Goal: Transaction & Acquisition: Book appointment/travel/reservation

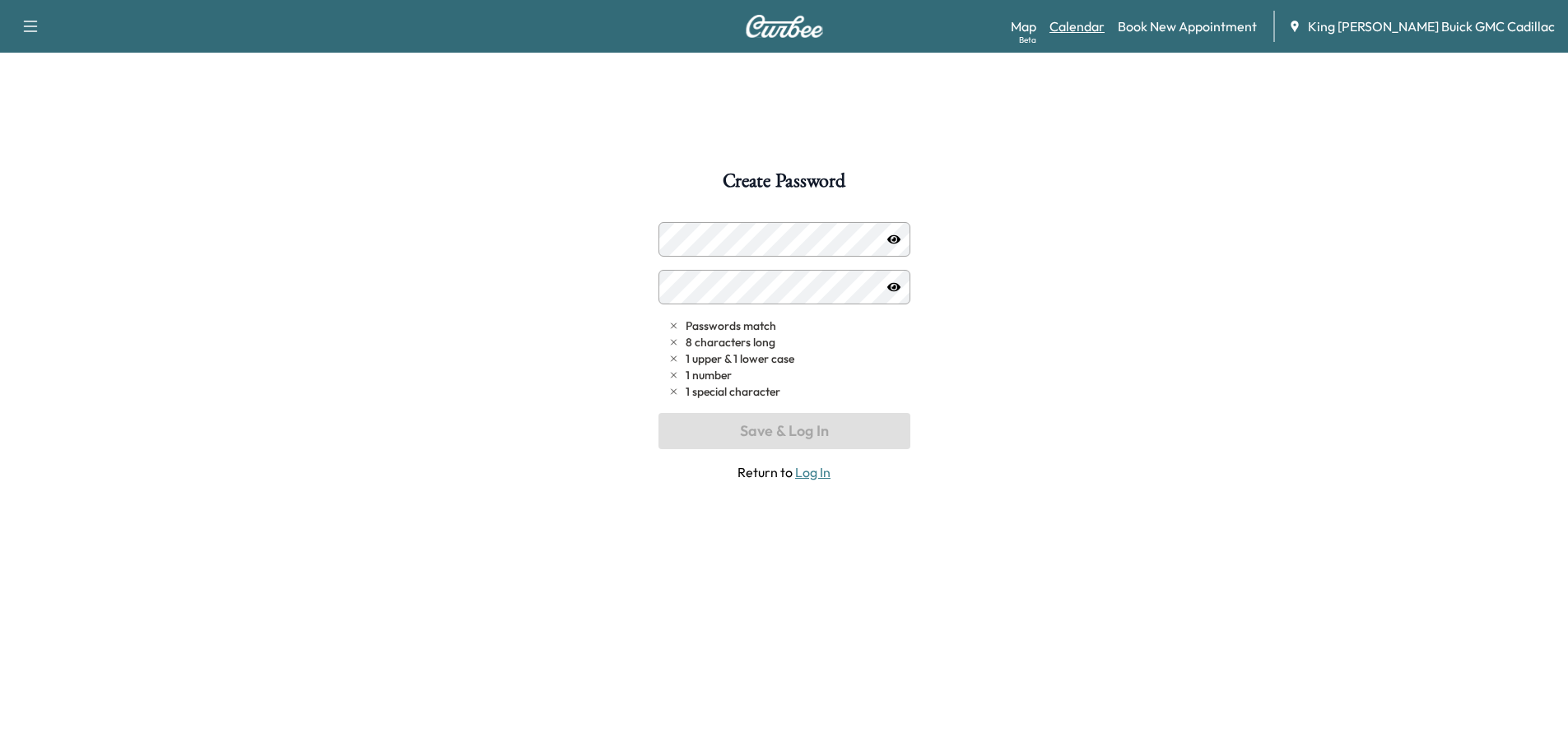
click at [1105, 31] on link "Calendar" at bounding box center [1078, 26] width 55 height 20
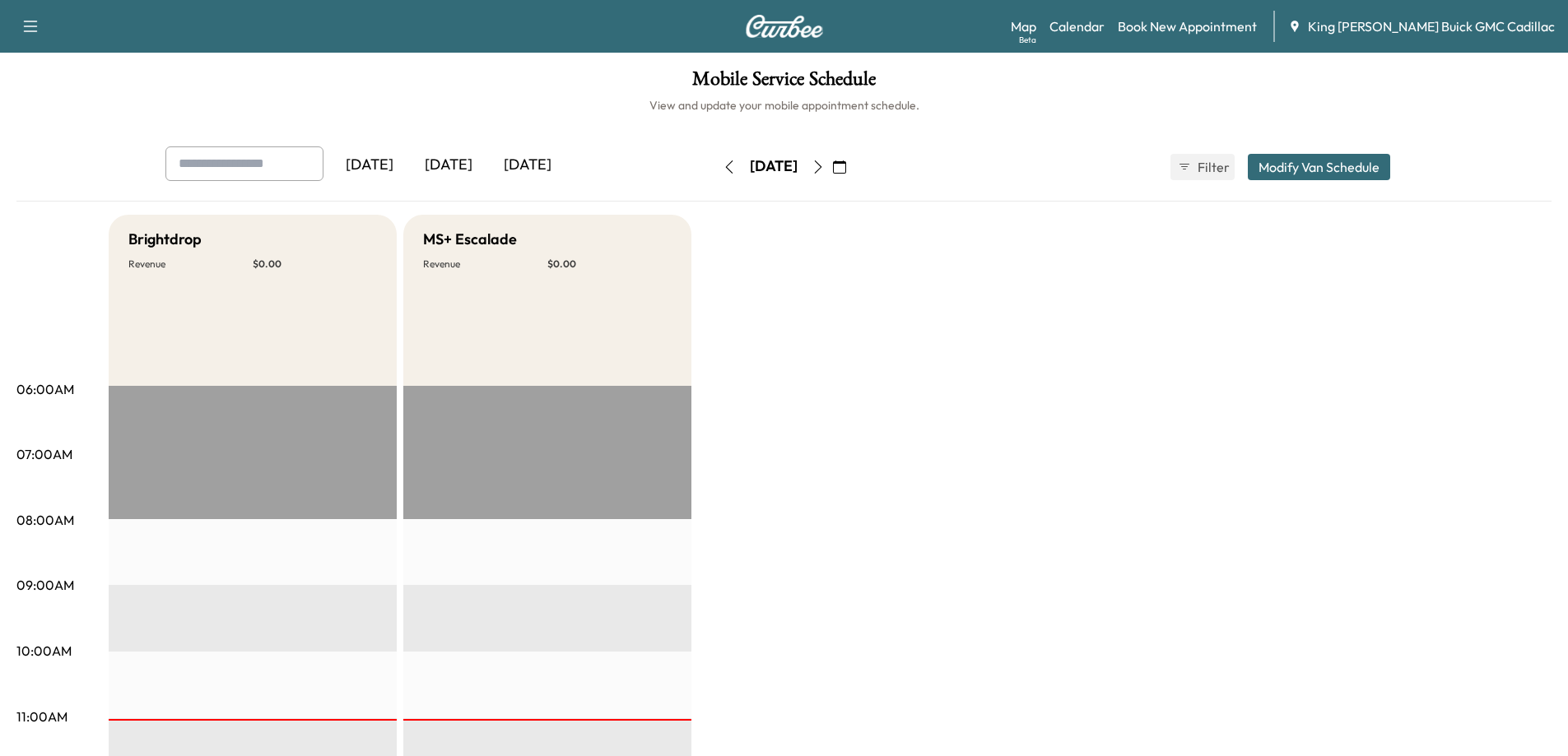
click at [509, 165] on div "[DATE]" at bounding box center [528, 165] width 79 height 38
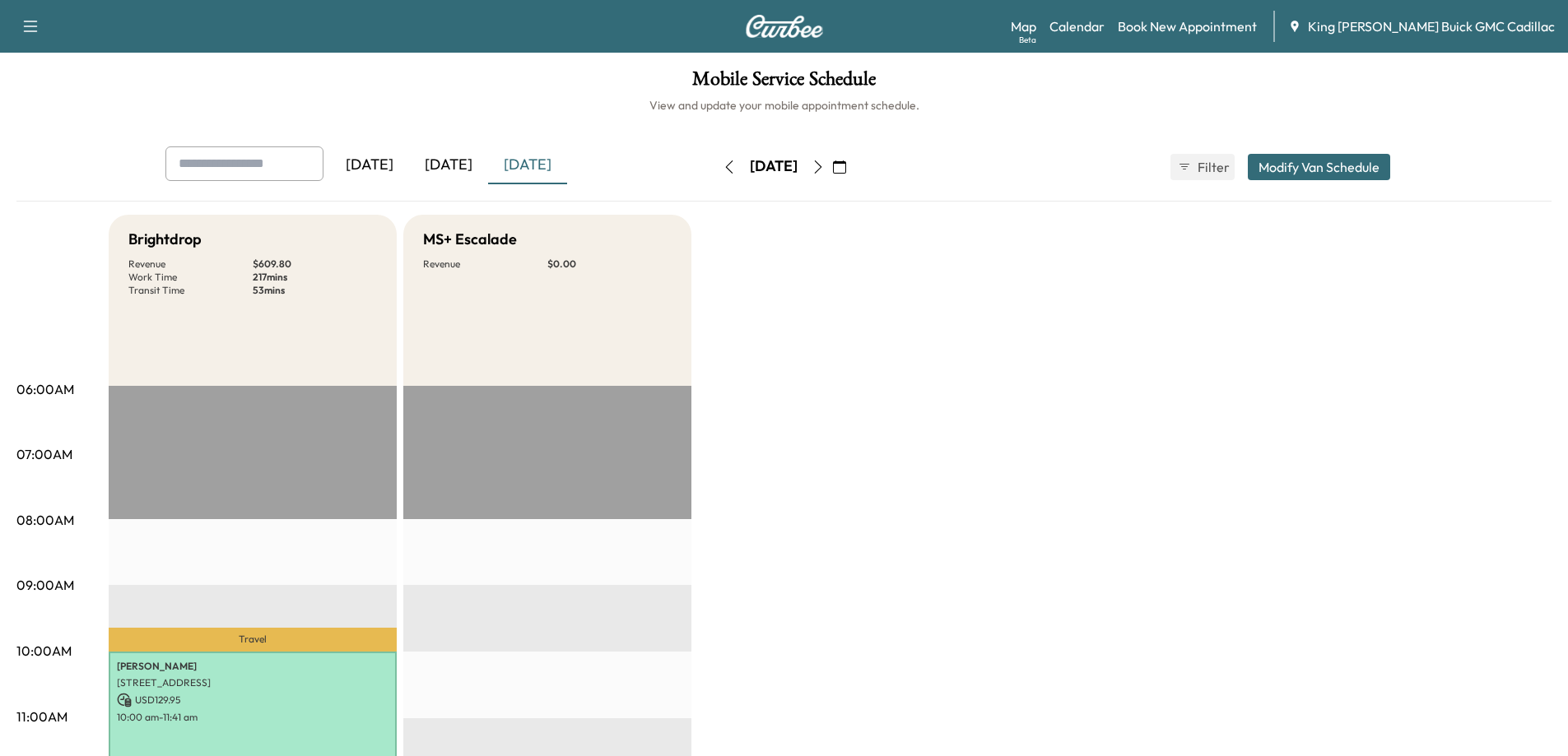
click at [833, 158] on button "button" at bounding box center [819, 167] width 28 height 26
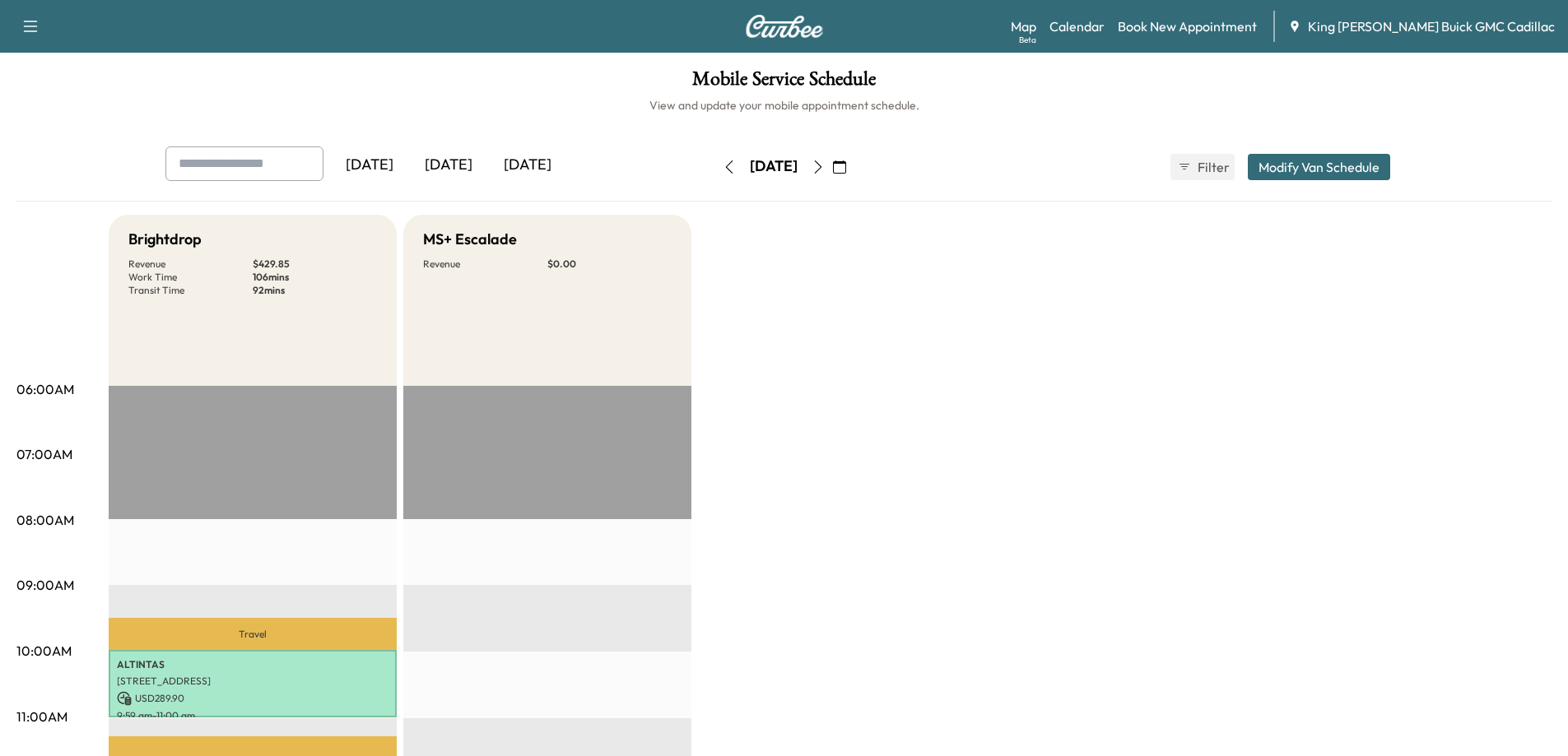
click at [825, 169] on icon "button" at bounding box center [818, 166] width 13 height 13
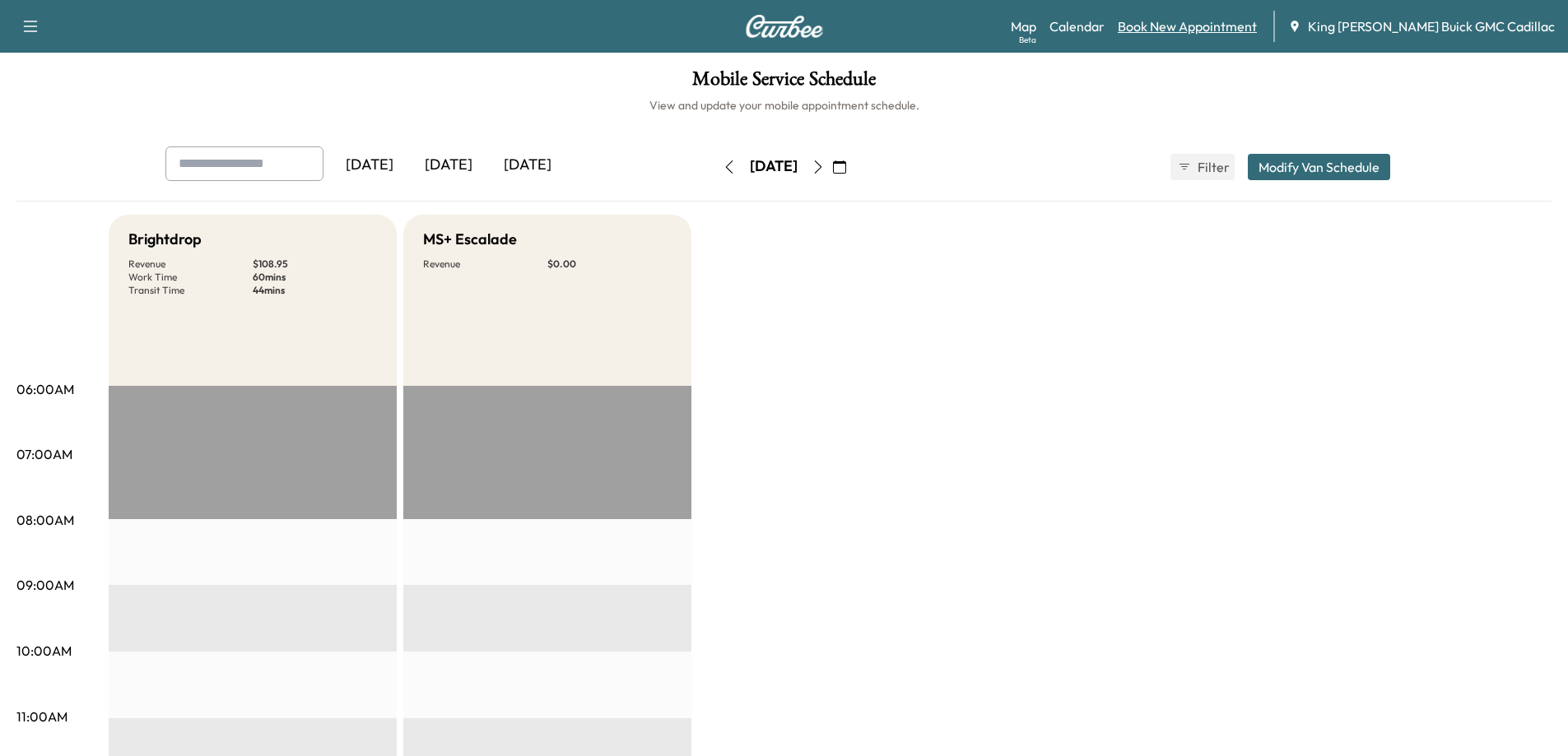
click at [1213, 33] on link "Book New Appointment" at bounding box center [1188, 26] width 139 height 20
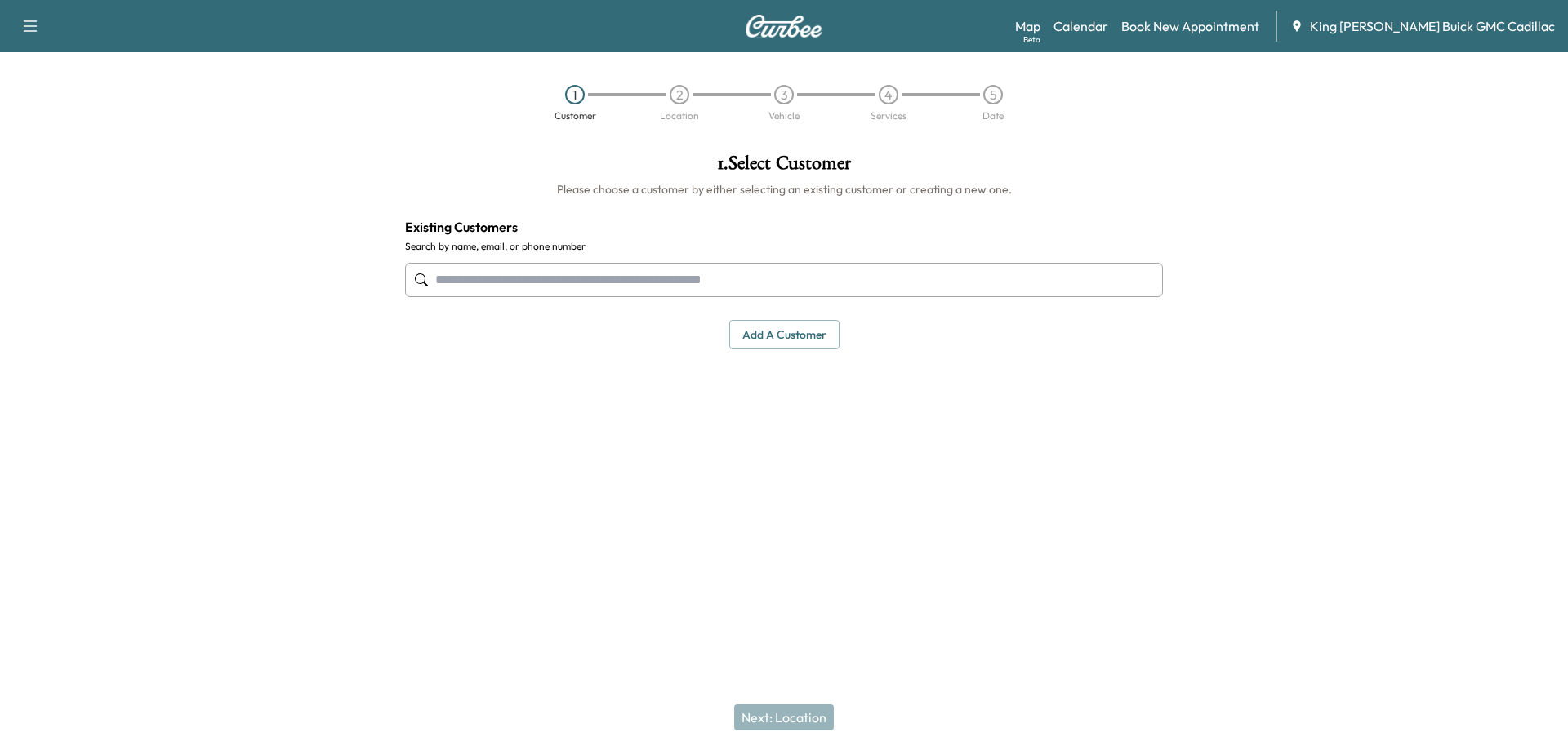
click at [717, 286] on input "text" at bounding box center [784, 280] width 758 height 34
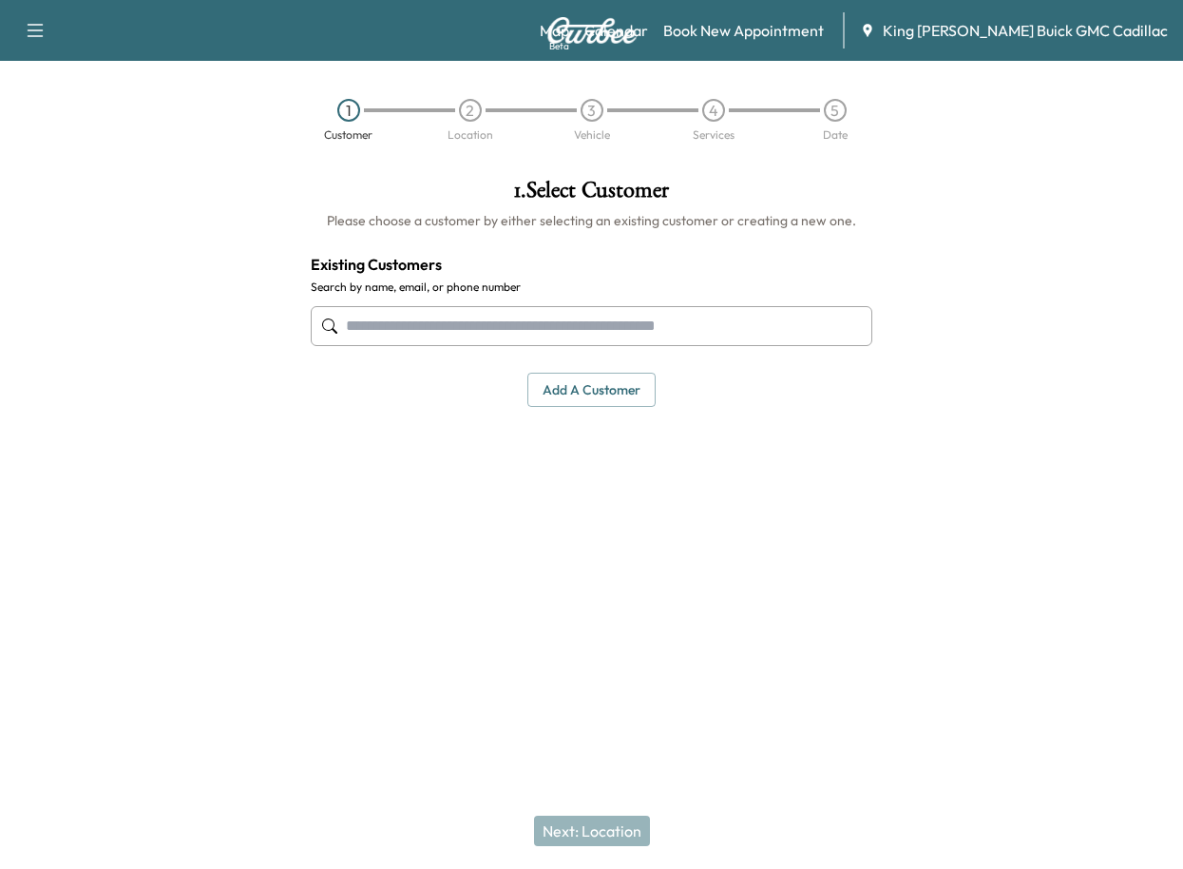
click at [390, 335] on input "text" at bounding box center [592, 326] width 562 height 40
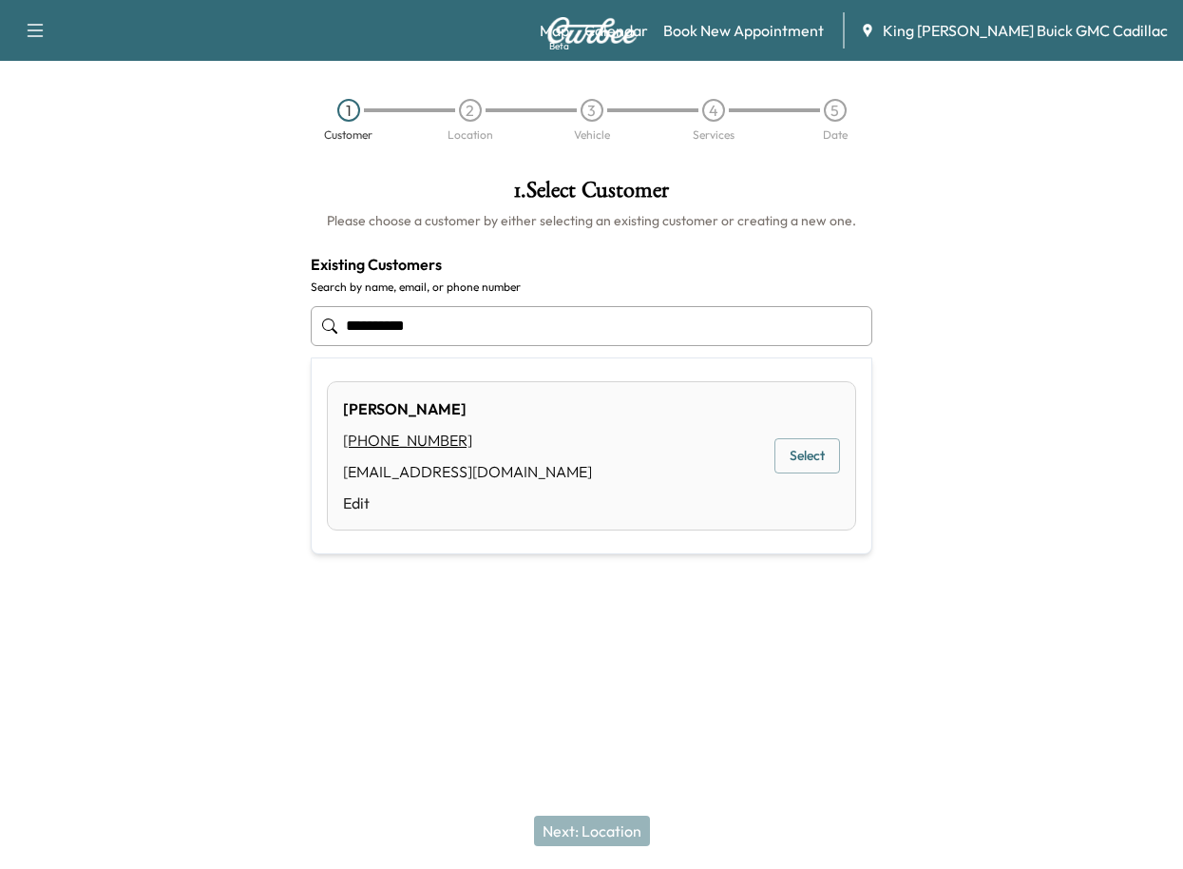
click at [847, 469] on div "[PERSON_NAME] [PHONE_NUMBER] [EMAIL_ADDRESS][DOMAIN_NAME] Edit Select" at bounding box center [591, 455] width 529 height 149
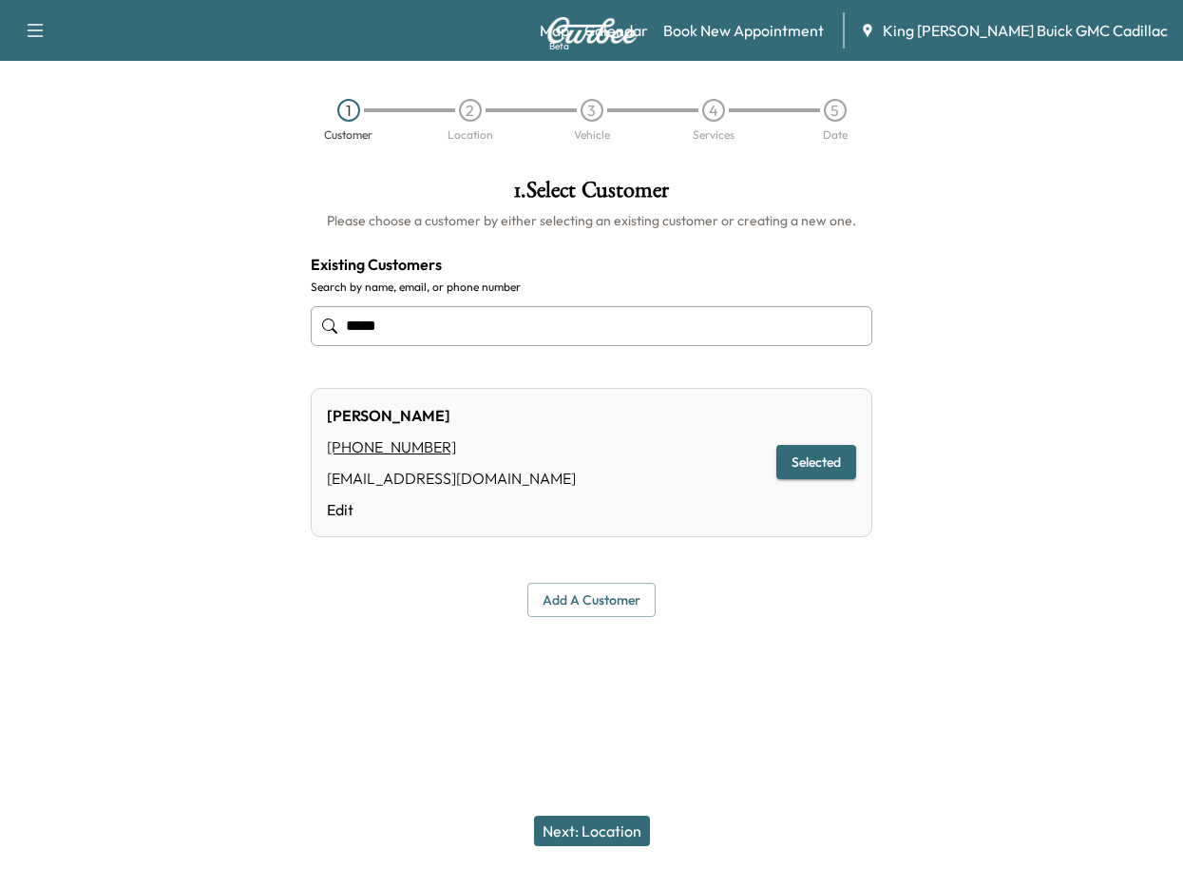
type input "****"
click at [628, 835] on button "Next: Location" at bounding box center [592, 830] width 116 height 30
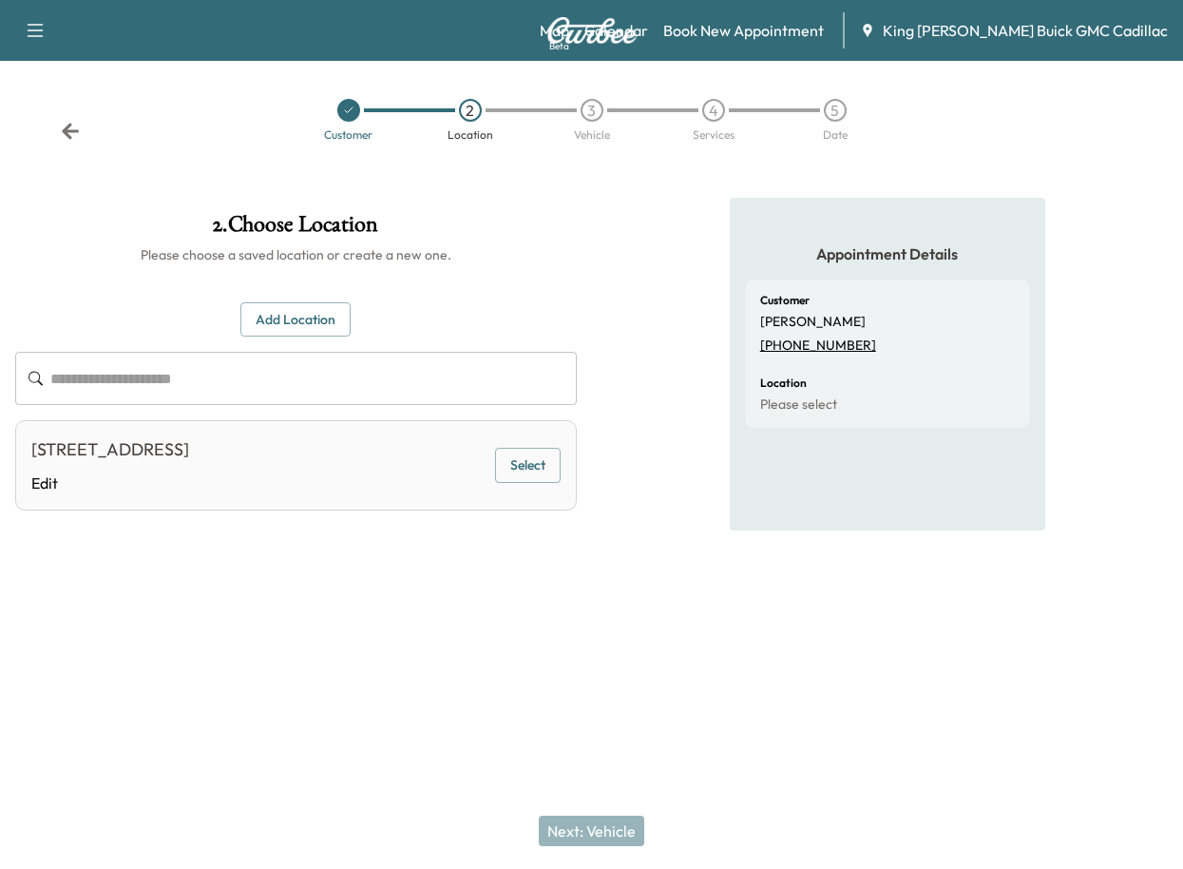
click at [516, 464] on button "Select" at bounding box center [528, 465] width 66 height 35
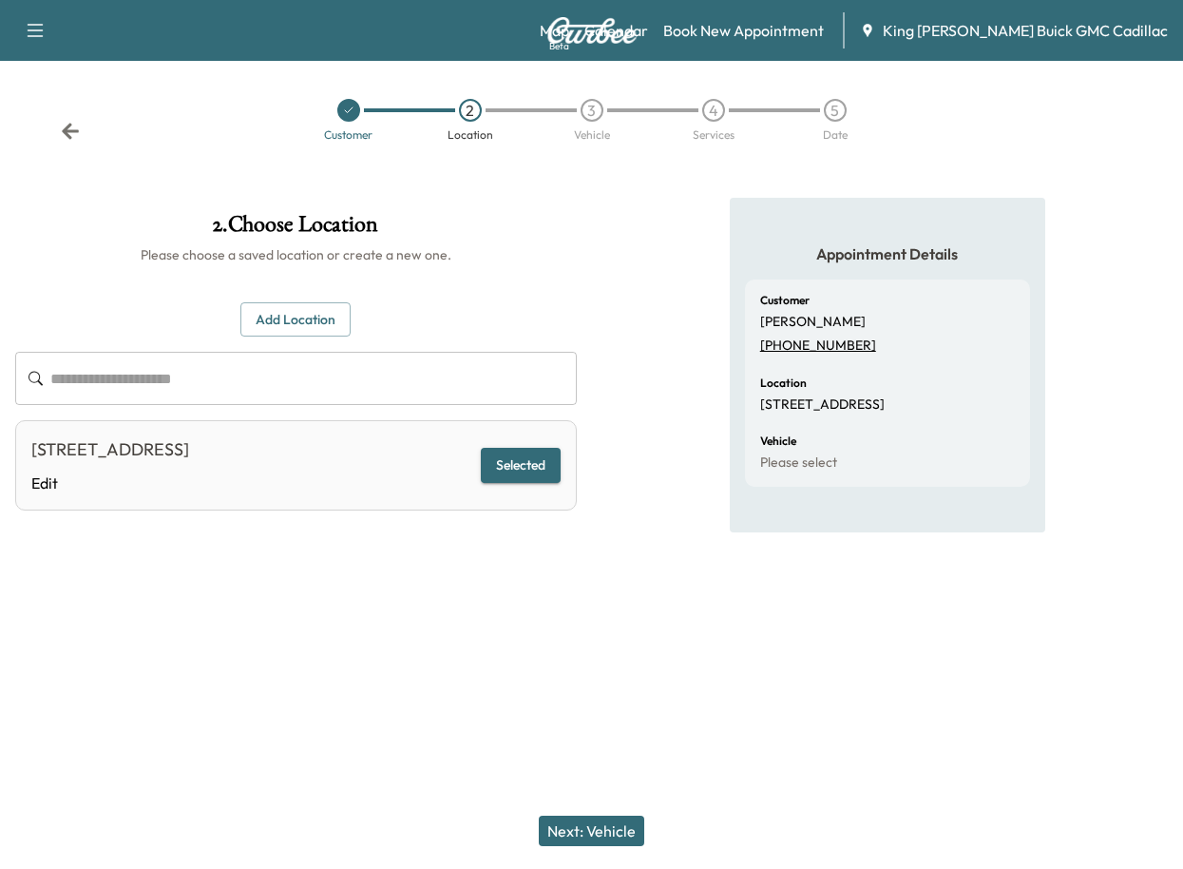
click at [606, 829] on button "Next: Vehicle" at bounding box center [591, 830] width 105 height 30
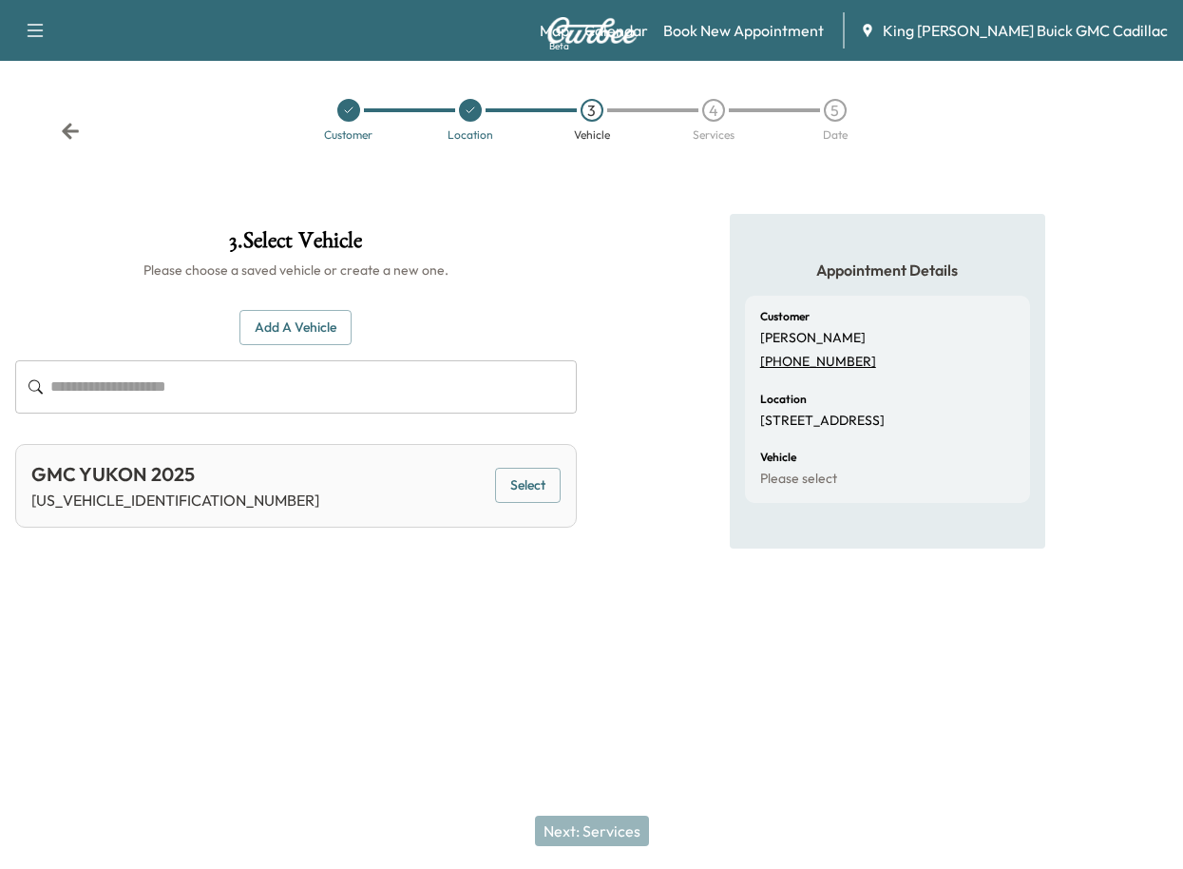
click at [509, 480] on button "Select" at bounding box center [528, 485] width 66 height 35
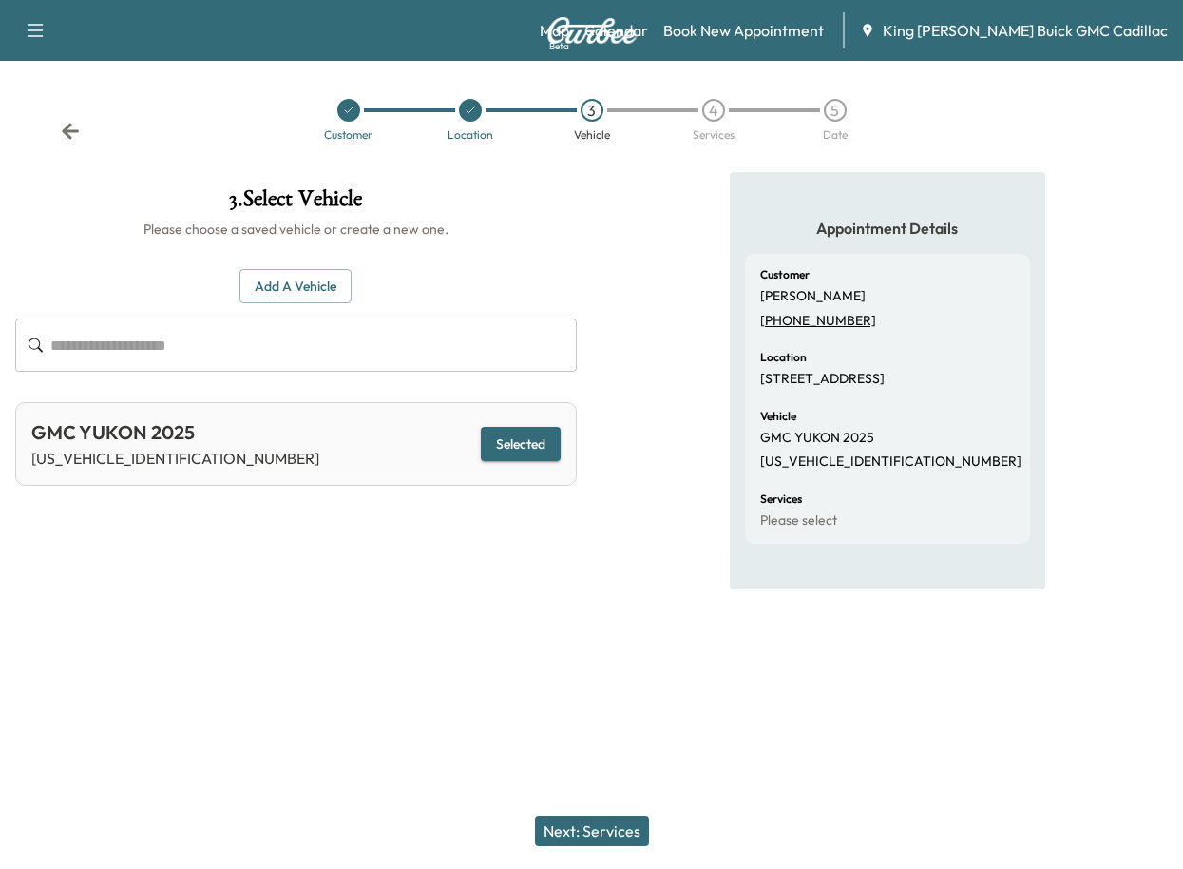
click at [625, 826] on button "Next: Services" at bounding box center [592, 830] width 114 height 30
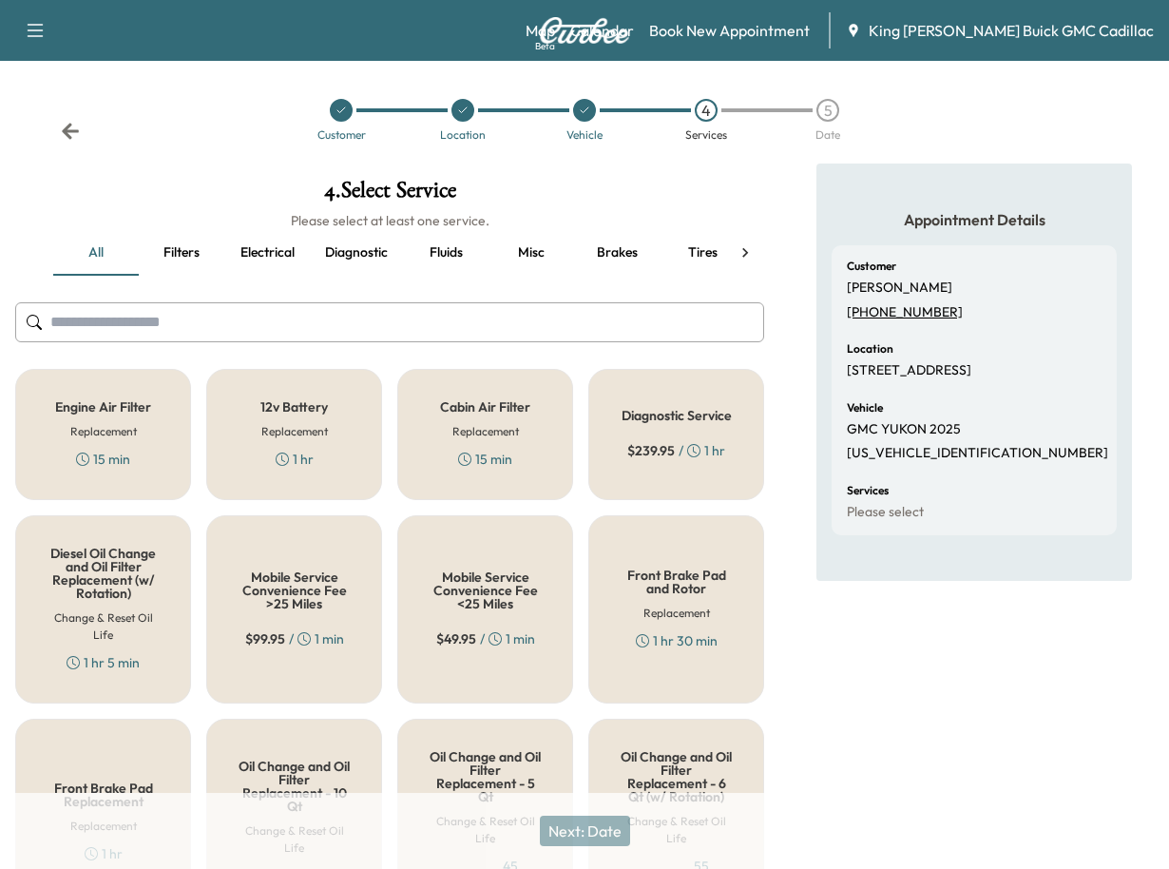
click at [298, 324] on input "text" at bounding box center [389, 322] width 749 height 40
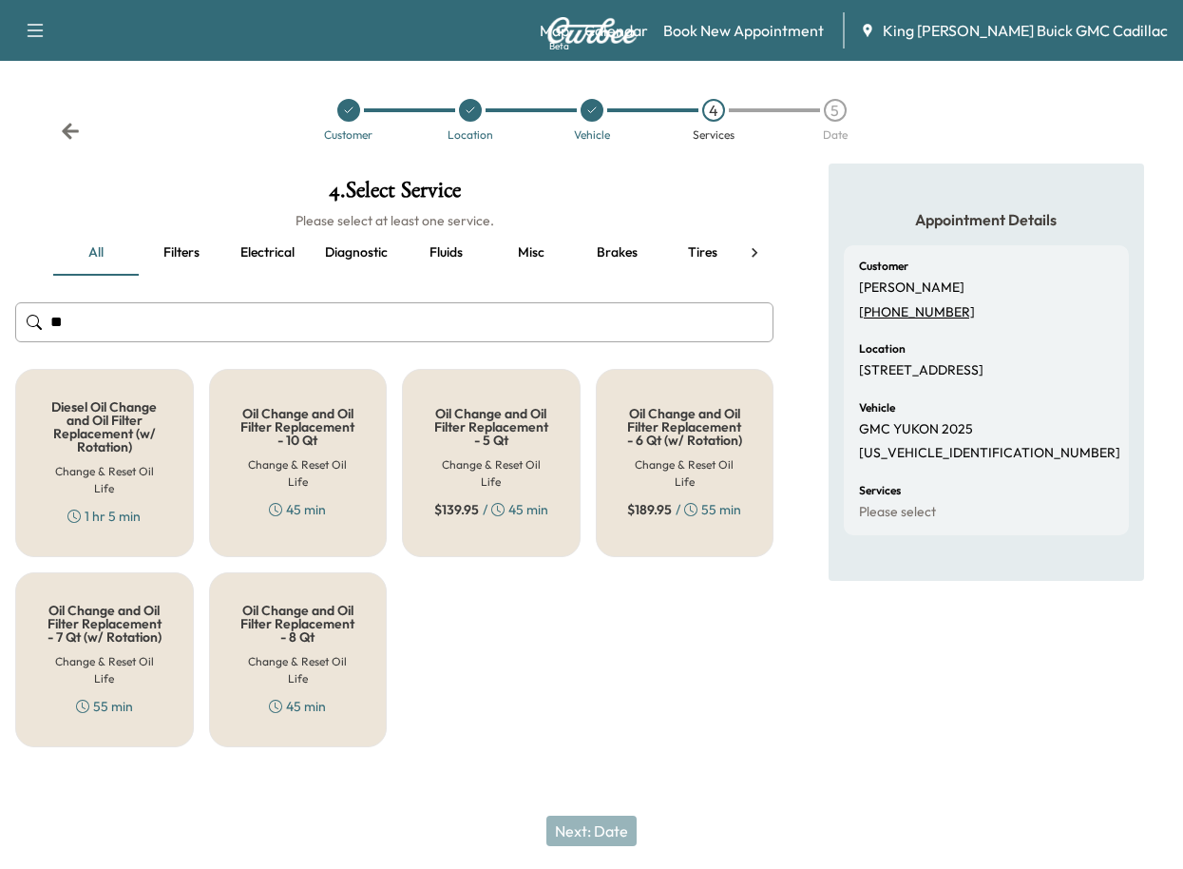
type input "**"
click at [255, 625] on h5 "Oil Change and Oil Filter Replacement - 8 Qt" at bounding box center [298, 623] width 116 height 40
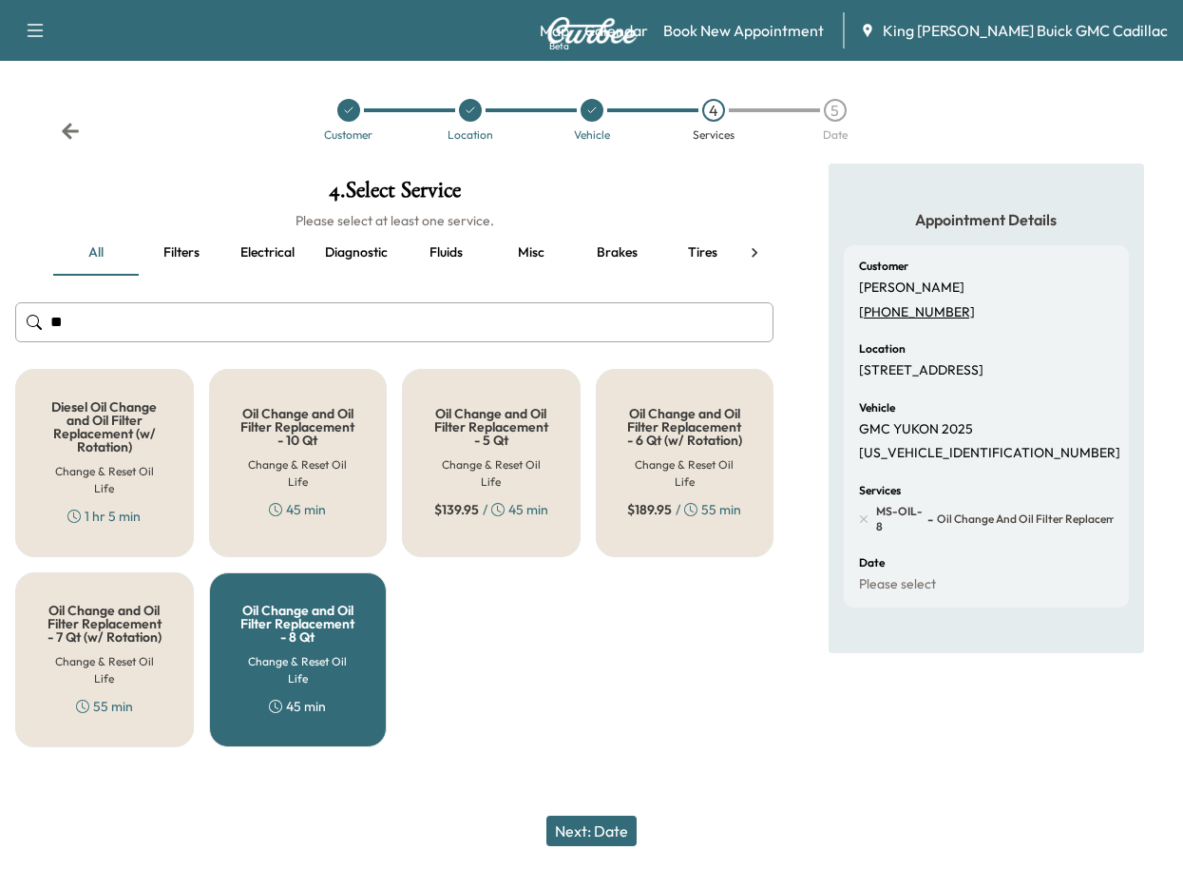
click at [604, 826] on button "Next: Date" at bounding box center [591, 830] width 90 height 30
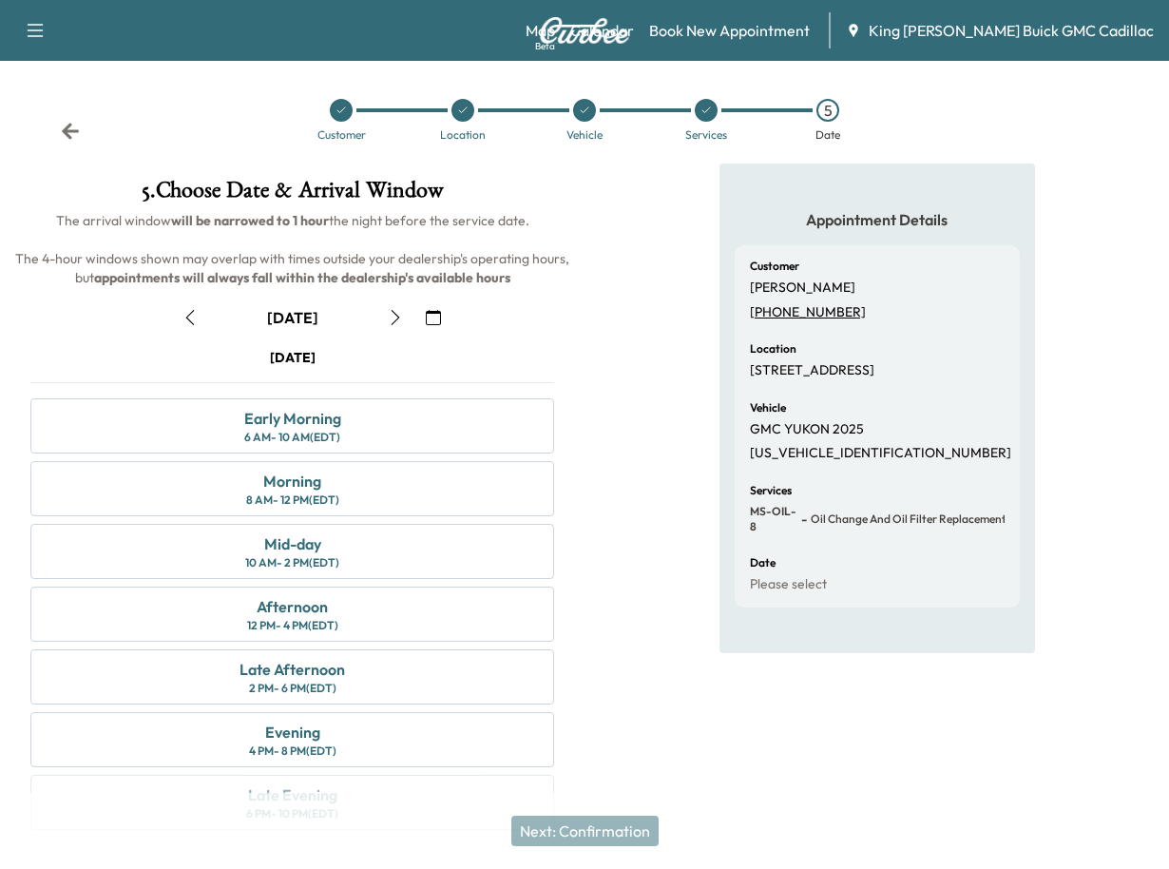
click at [402, 317] on icon "button" at bounding box center [395, 317] width 15 height 15
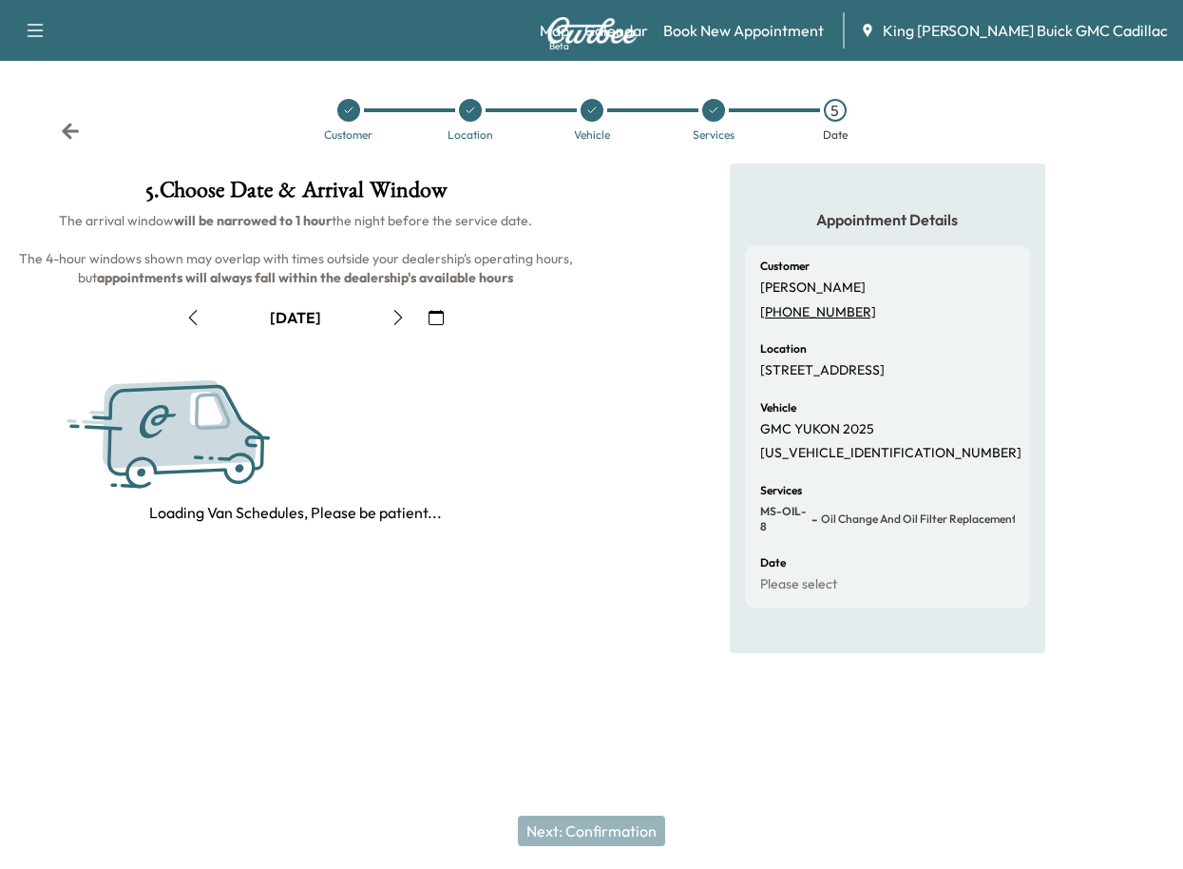
click at [400, 317] on icon "button" at bounding box center [398, 317] width 15 height 15
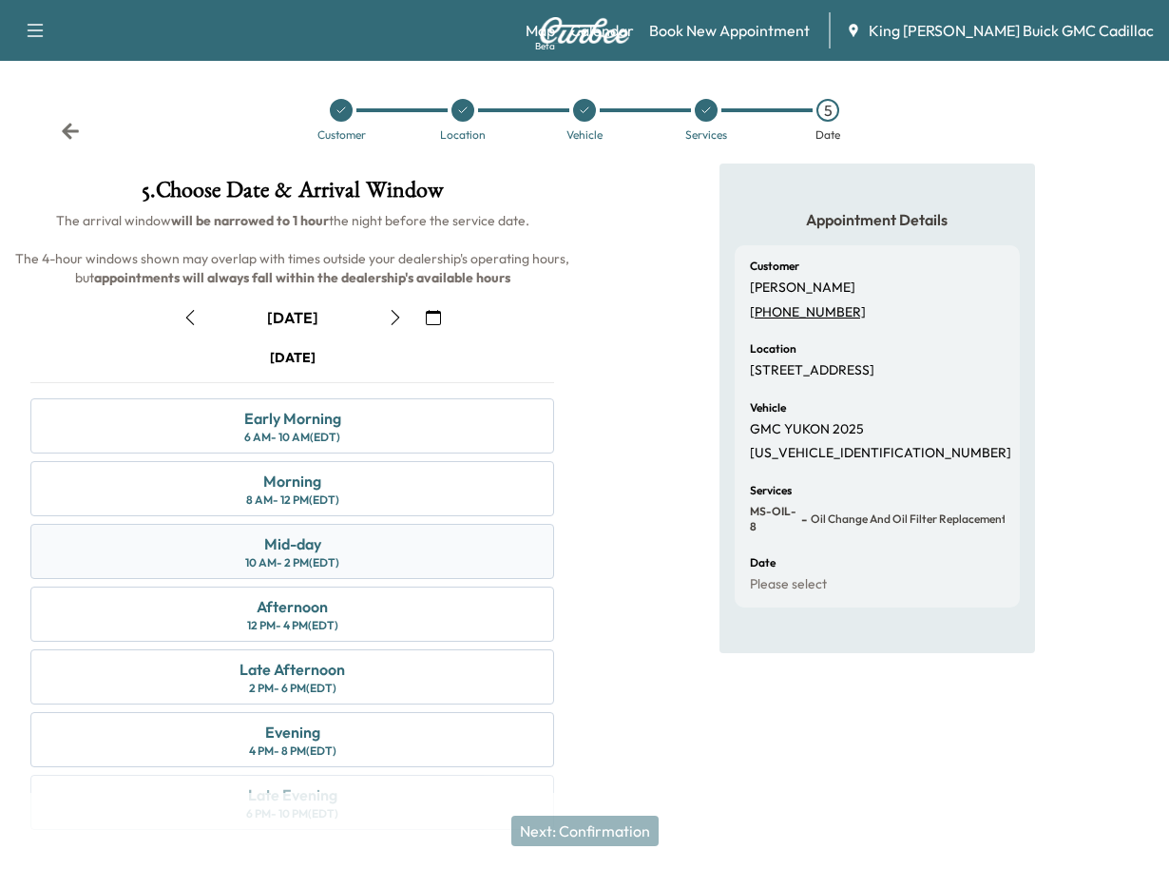
click at [368, 553] on div "Mid-day 10 AM - 2 PM (EDT)" at bounding box center [292, 551] width 524 height 55
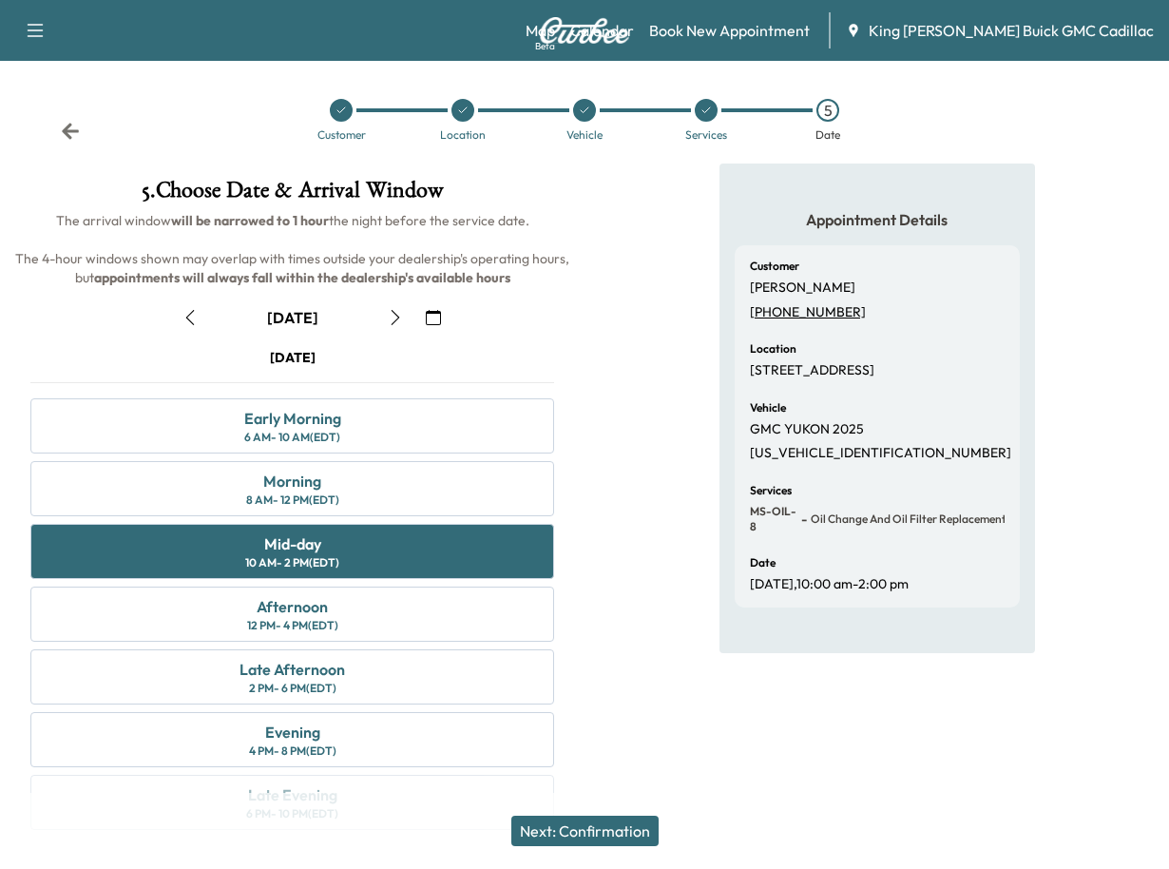
click at [610, 825] on button "Next: Confirmation" at bounding box center [584, 830] width 147 height 30
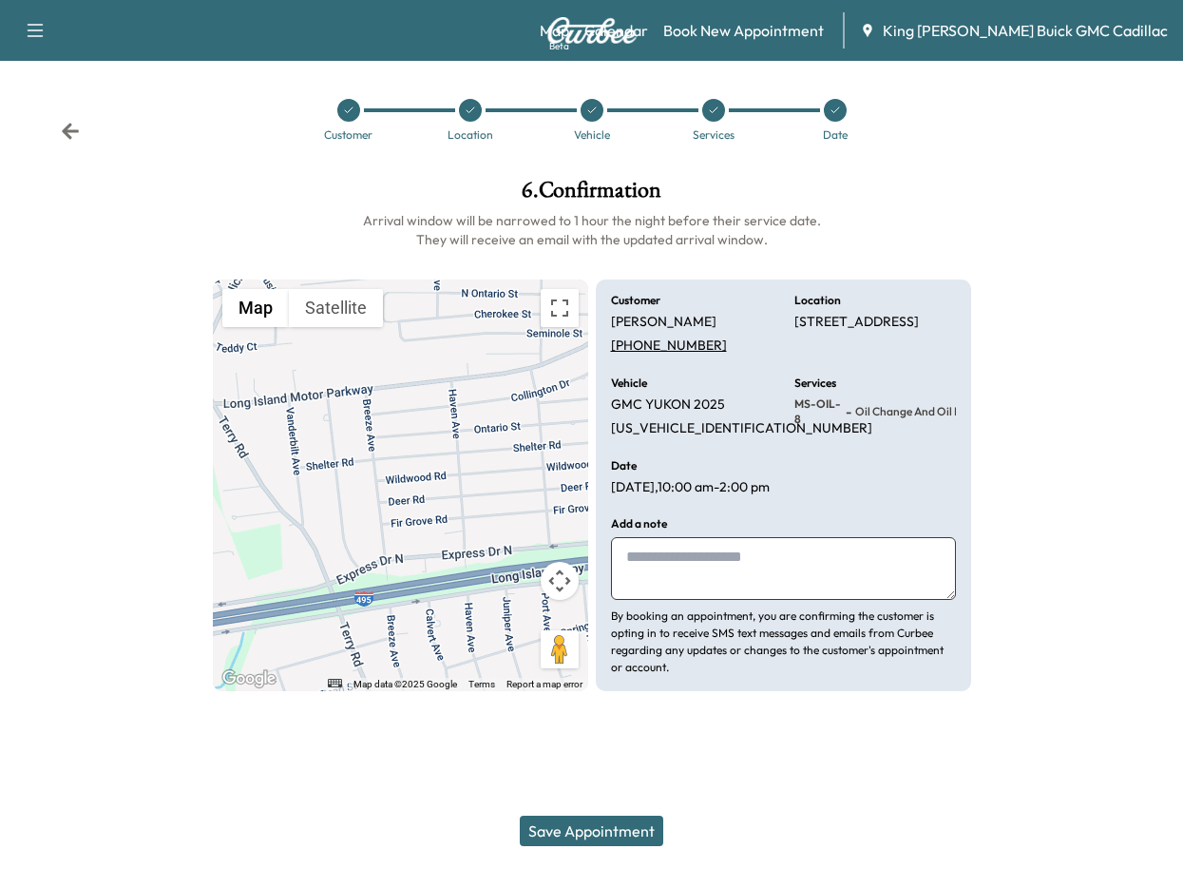
click at [684, 598] on textarea at bounding box center [783, 568] width 345 height 63
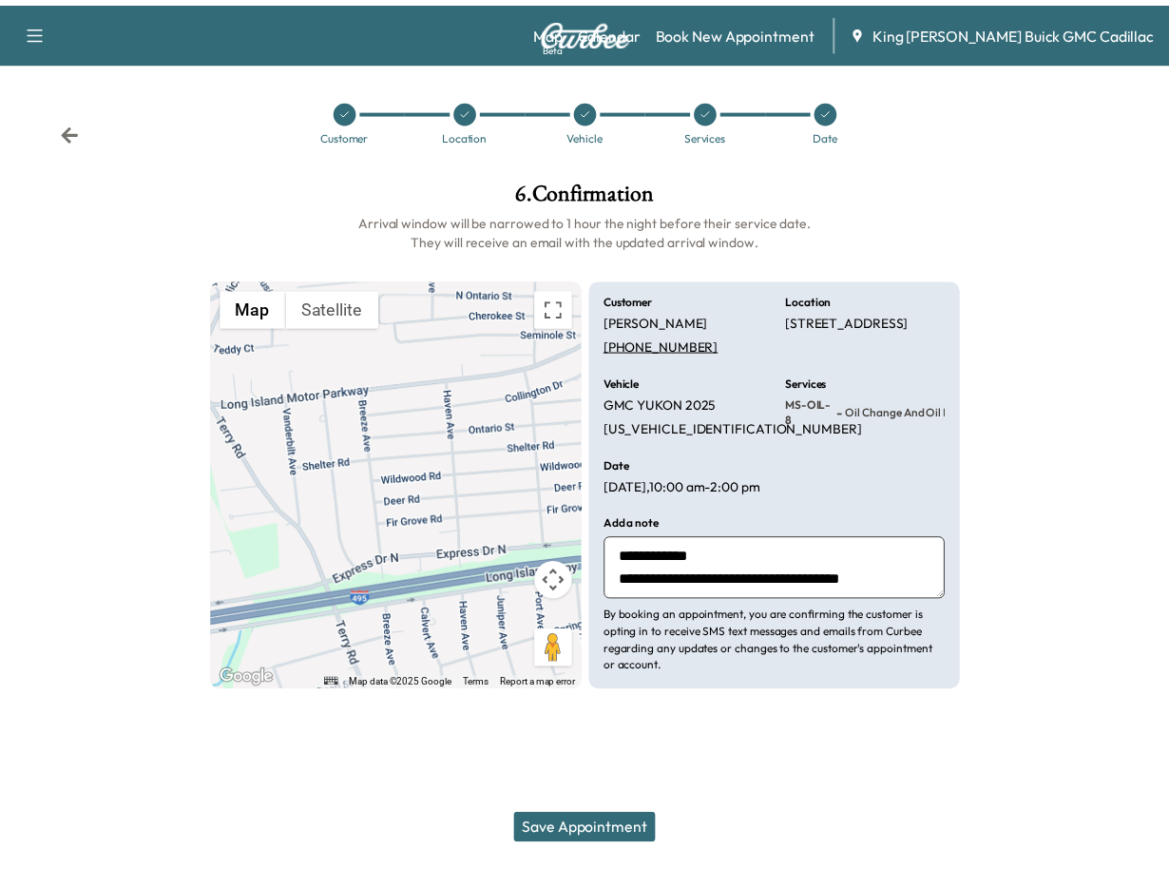
scroll to position [14, 0]
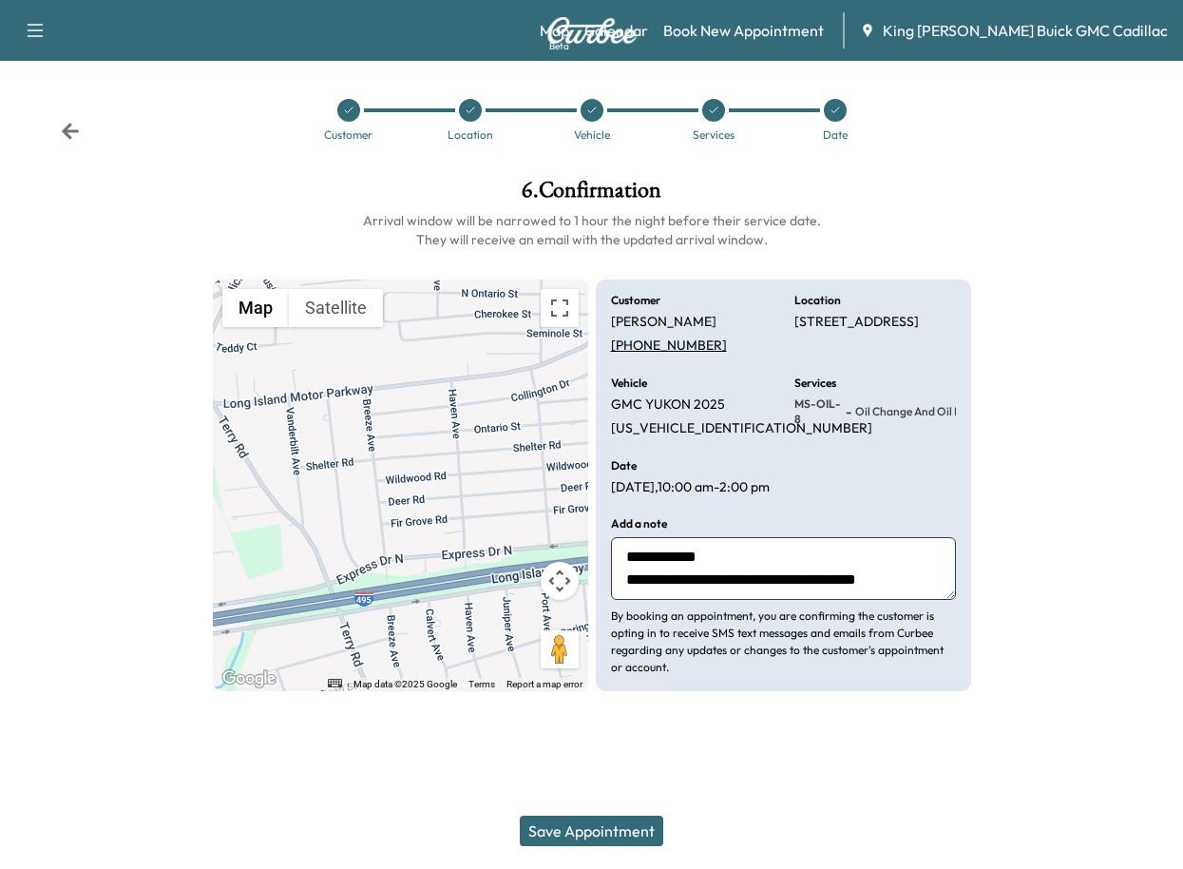
type textarea "**********"
click at [630, 824] on button "Save Appointment" at bounding box center [592, 830] width 144 height 30
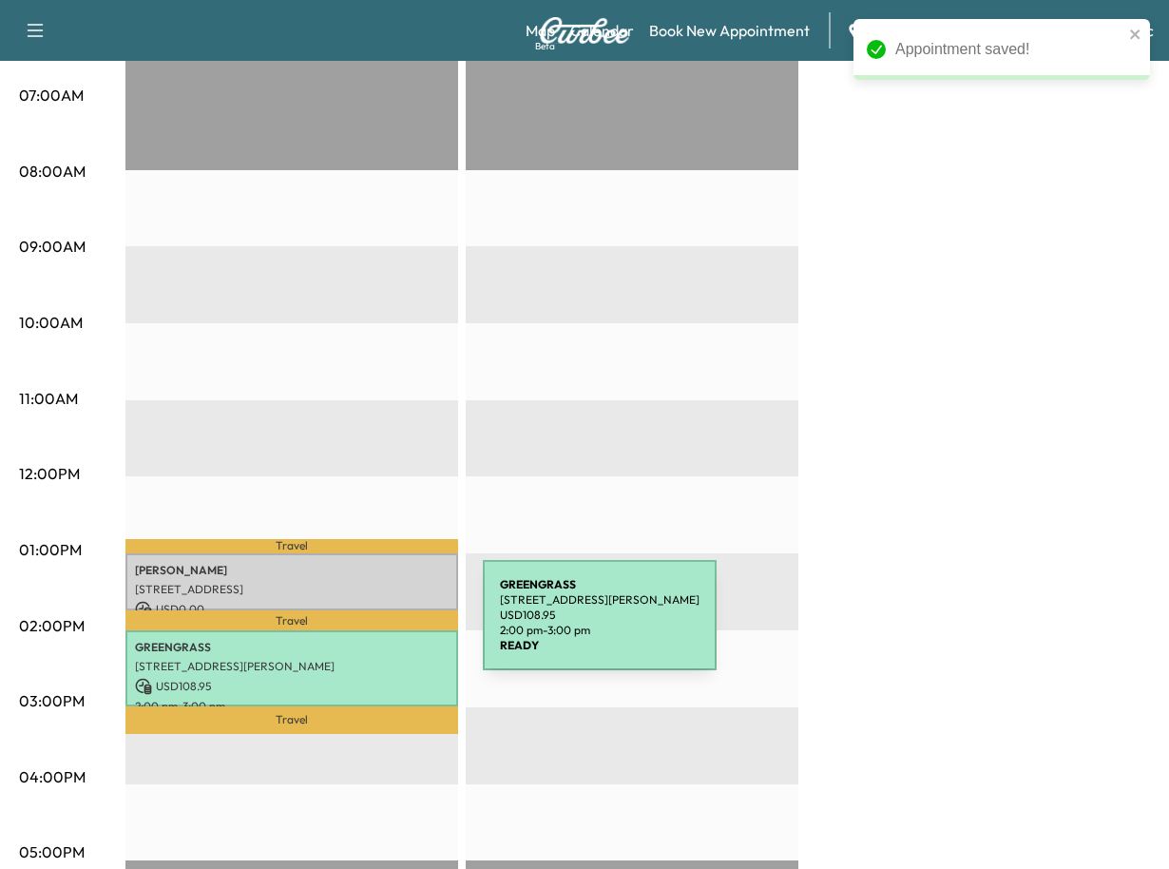
scroll to position [475, 0]
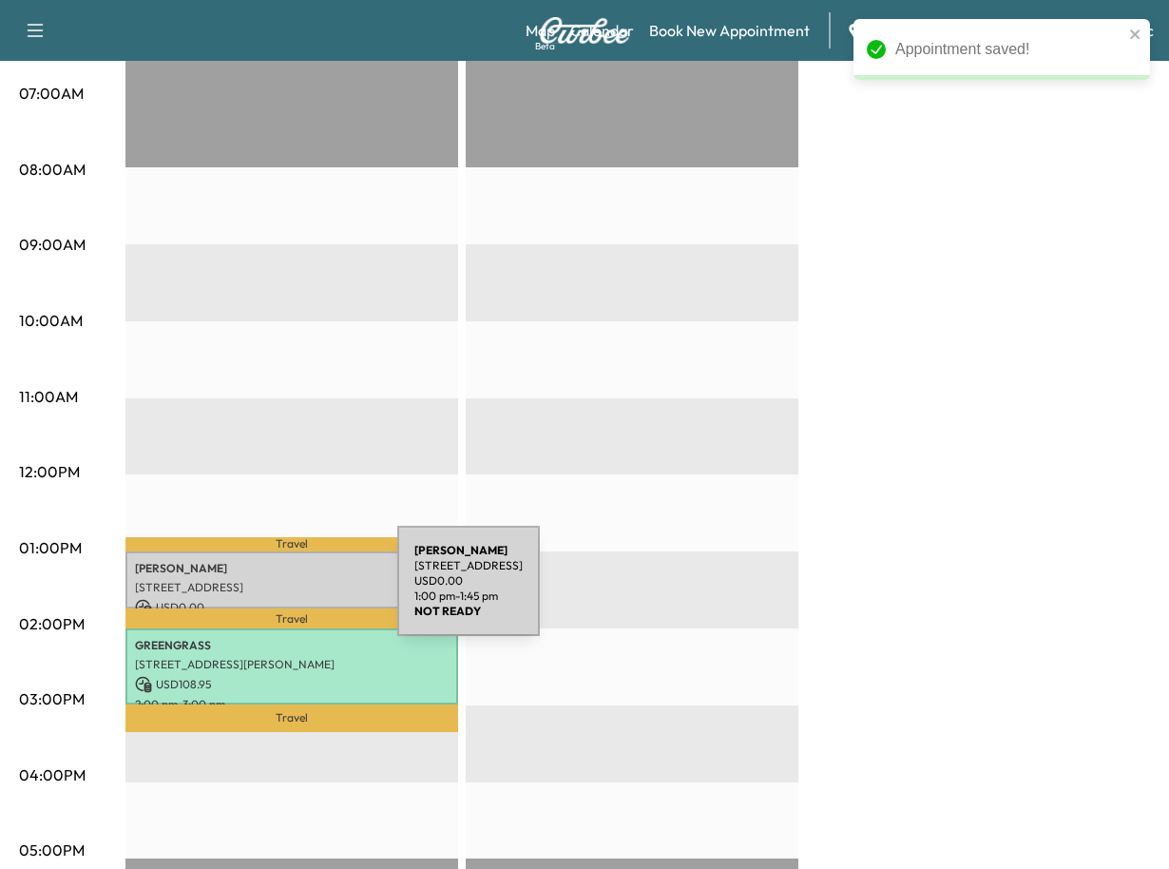
click at [255, 599] on p "USD 0.00" at bounding box center [292, 607] width 314 height 17
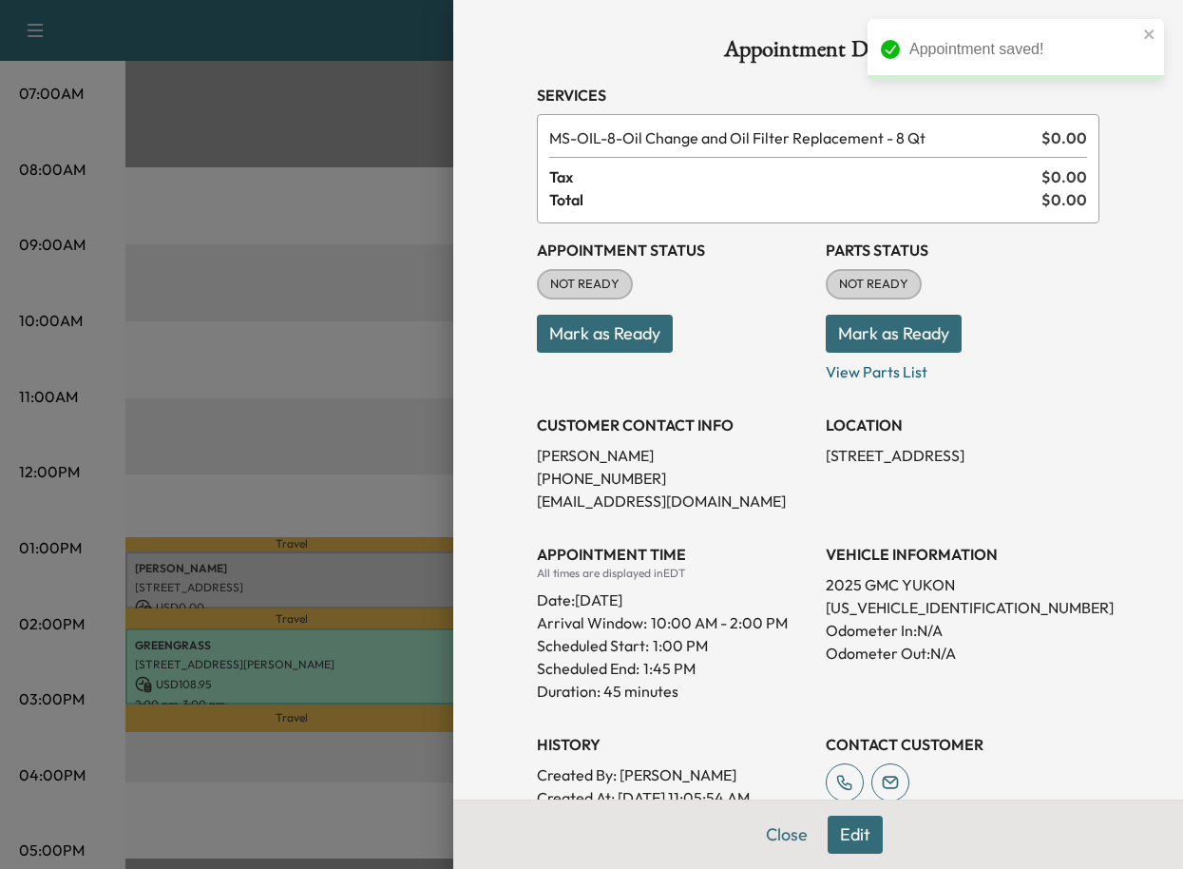
click at [584, 348] on button "Mark as Ready" at bounding box center [605, 334] width 136 height 38
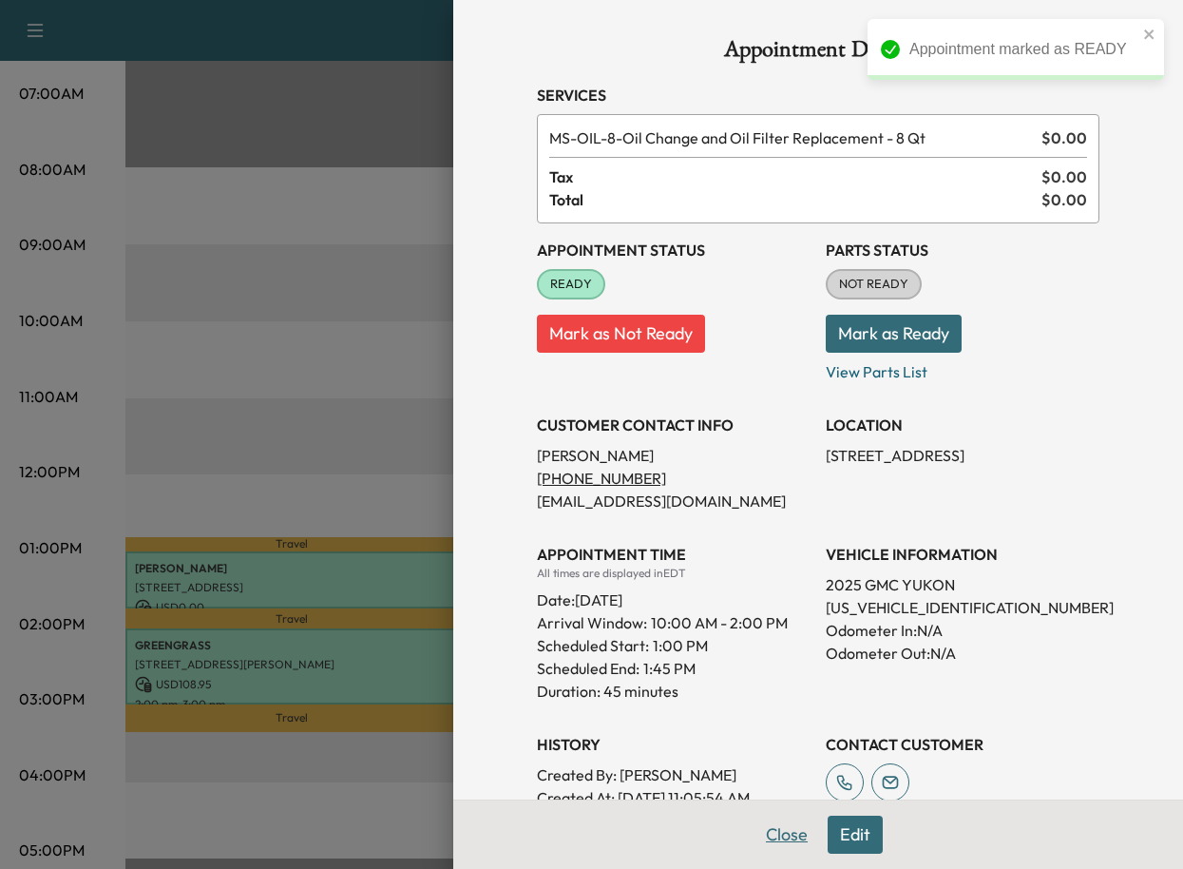
click at [774, 834] on button "Close" at bounding box center [787, 834] width 67 height 38
